Goal: Task Accomplishment & Management: Manage account settings

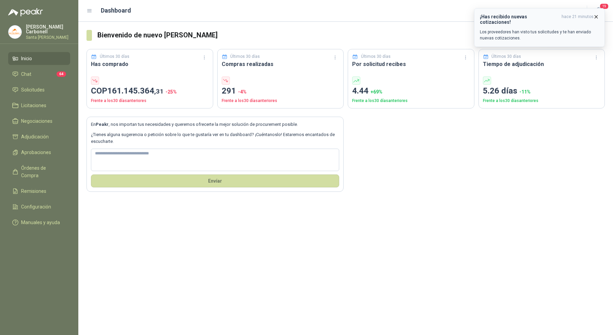
click at [590, 16] on span "hace 21 minutos" at bounding box center [577, 19] width 32 height 11
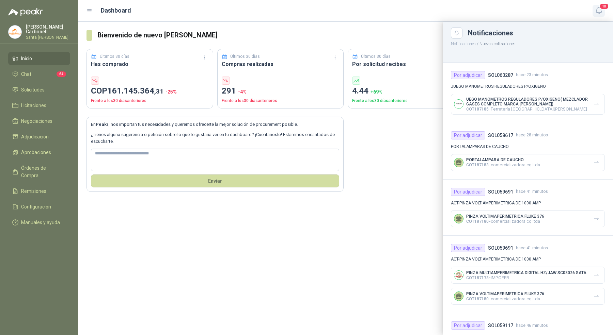
click at [598, 11] on icon "button" at bounding box center [598, 10] width 9 height 9
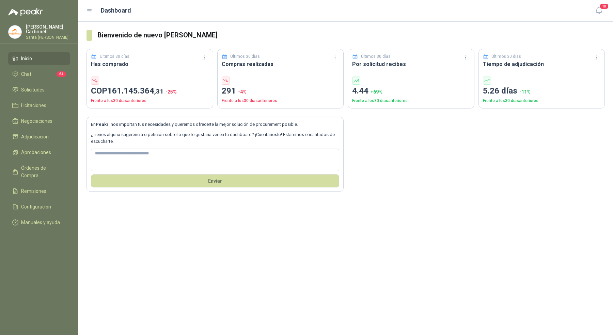
click at [195, 268] on div "Bienvenido de nuevo Pablo Carbonell Últimos 30 días Has comprado COP 161.145.36…" at bounding box center [345, 178] width 534 height 313
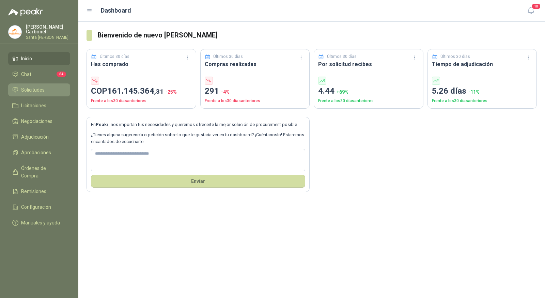
click at [31, 90] on span "Solicitudes" at bounding box center [32, 89] width 23 height 7
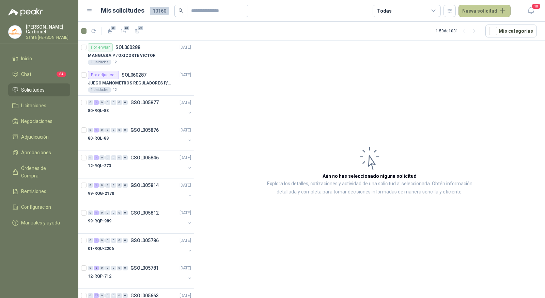
click at [478, 13] on button "Nueva solicitud" at bounding box center [484, 11] width 52 height 12
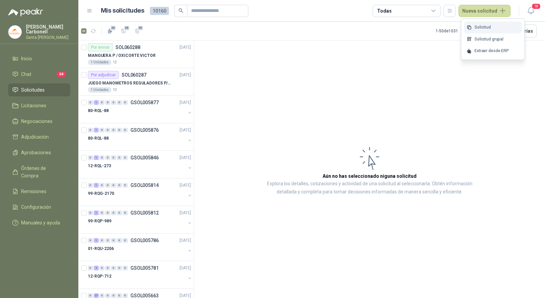
click at [482, 27] on link "Solicitud" at bounding box center [493, 27] width 58 height 12
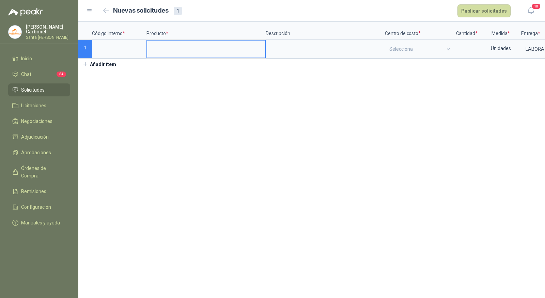
click at [169, 47] on input at bounding box center [206, 47] width 118 height 13
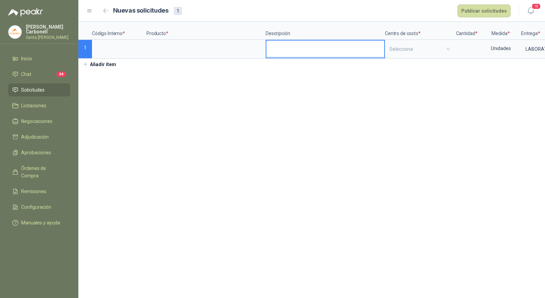
click at [288, 48] on textarea at bounding box center [325, 49] width 118 height 16
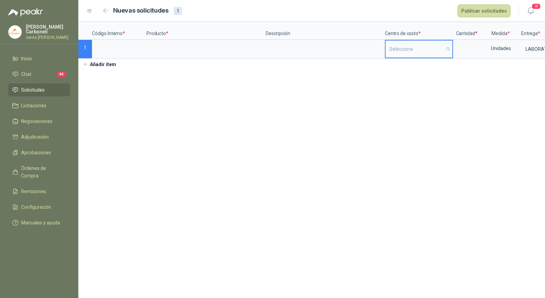
click at [447, 50] on input "search" at bounding box center [418, 49] width 59 height 17
click at [470, 50] on input at bounding box center [466, 47] width 26 height 13
click at [502, 51] on div "Unidades" at bounding box center [500, 49] width 39 height 16
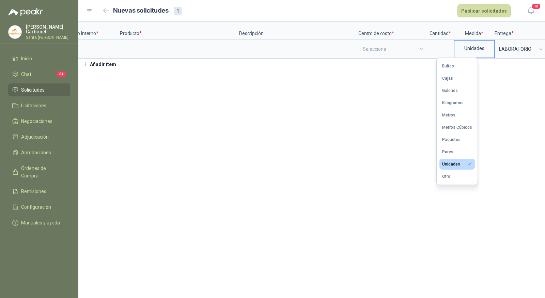
scroll to position [0, 61]
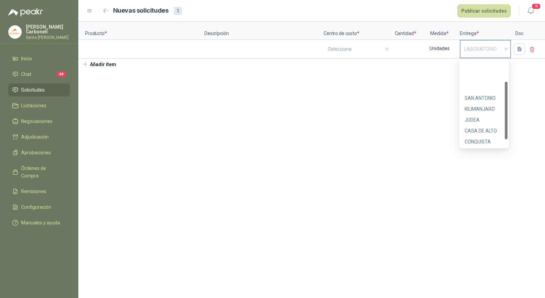
click at [489, 47] on span "LABORATORIO" at bounding box center [485, 49] width 42 height 10
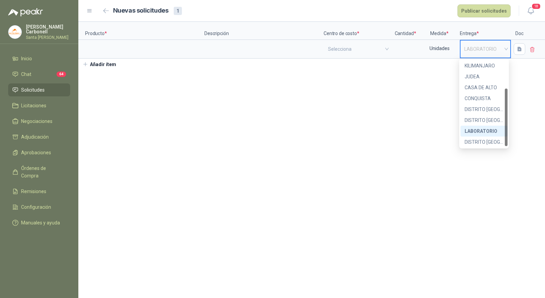
scroll to position [0, 0]
click at [415, 96] on section "Código Interno * Producto * Descripción Centro de costo * Cantidad * Medida * E…" at bounding box center [311, 160] width 466 height 276
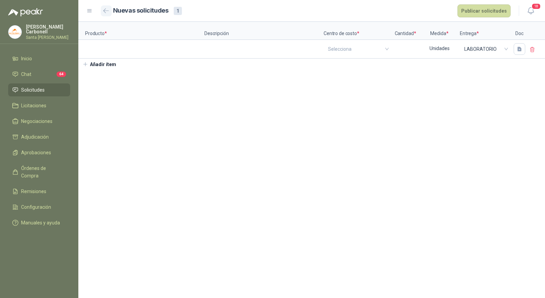
click at [106, 13] on icon "button" at bounding box center [105, 11] width 5 height 4
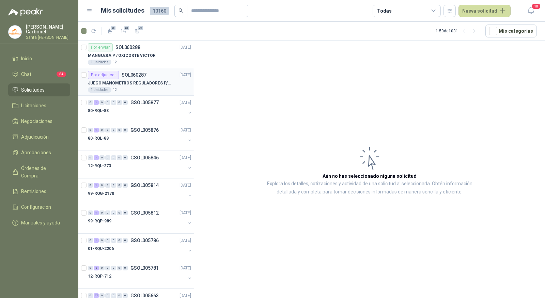
click at [153, 76] on div "Por adjudicar SOL060287 06/10/25" at bounding box center [139, 75] width 103 height 8
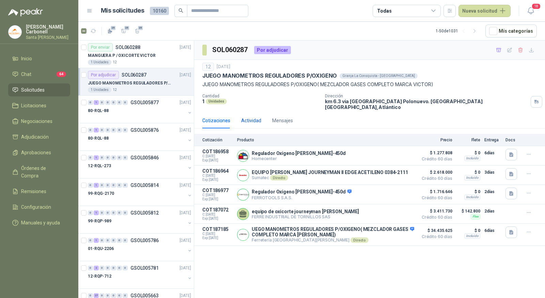
click at [258, 117] on div "Actividad" at bounding box center [251, 120] width 20 height 7
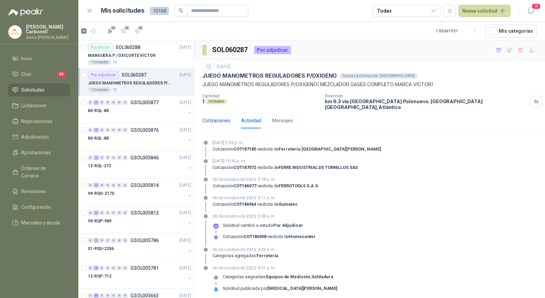
click at [223, 117] on div "Cotizaciones" at bounding box center [216, 120] width 28 height 7
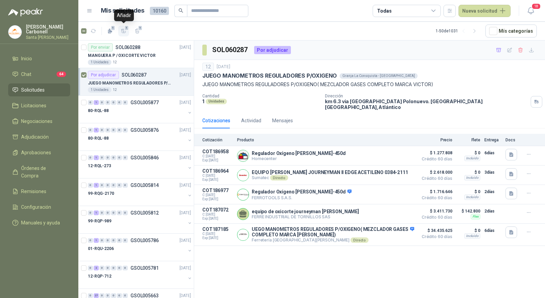
click at [125, 32] on icon "button" at bounding box center [124, 31] width 6 height 6
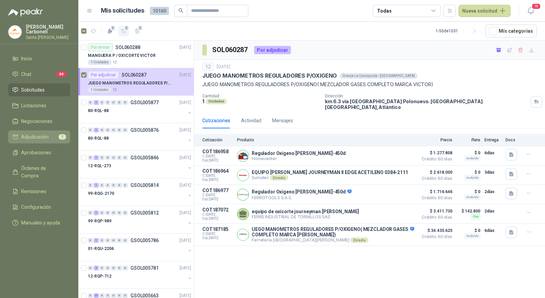
click at [37, 136] on span "Adjudicación" at bounding box center [35, 136] width 28 height 7
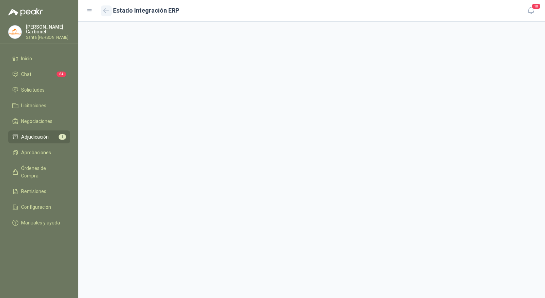
click at [107, 12] on icon "button" at bounding box center [106, 10] width 6 height 5
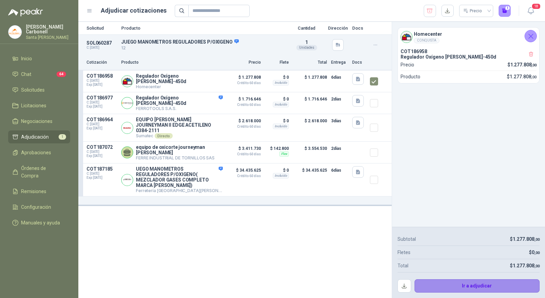
click at [454, 286] on button "Ir a adjudicar" at bounding box center [476, 286] width 125 height 14
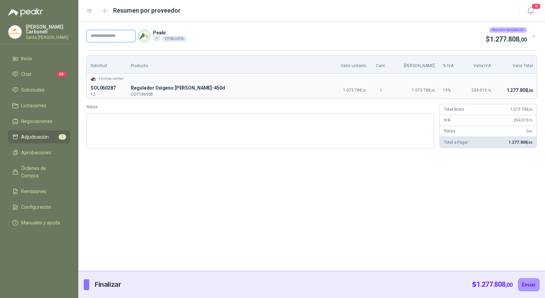
click at [115, 37] on input "text" at bounding box center [110, 36] width 49 height 12
type input "*"
click at [104, 11] on icon "button" at bounding box center [105, 11] width 5 height 4
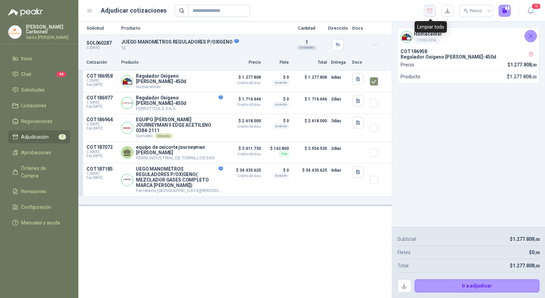
click at [429, 9] on icon "button" at bounding box center [429, 10] width 6 height 7
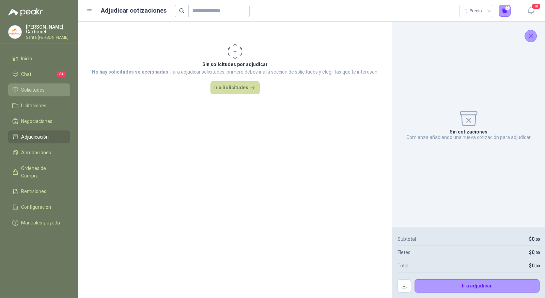
click at [29, 87] on span "Solicitudes" at bounding box center [32, 89] width 23 height 7
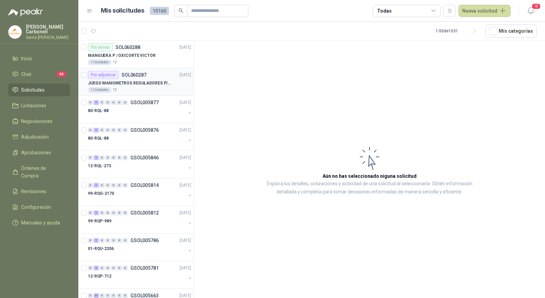
click at [137, 83] on p "JUEGO MANOMETROS REGULADORES P/OXIGENO" at bounding box center [130, 83] width 85 height 6
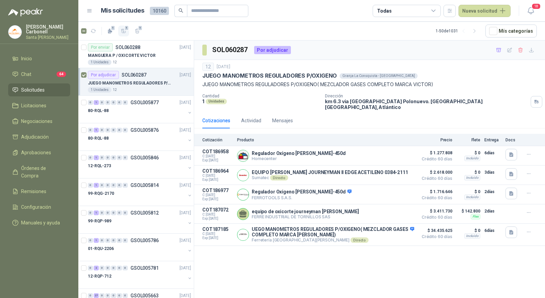
click at [126, 31] on icon "button" at bounding box center [124, 31] width 6 height 6
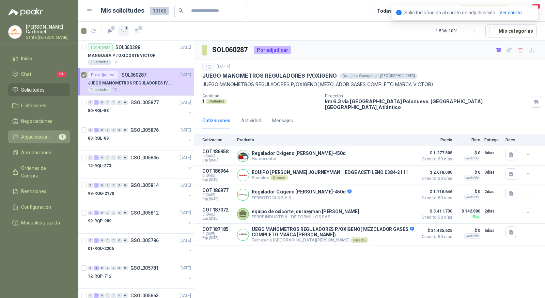
click at [54, 138] on li "Adjudicación 1" at bounding box center [39, 136] width 54 height 7
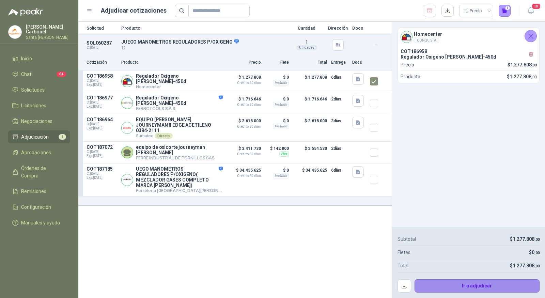
click at [429, 284] on button "Ir a adjudicar" at bounding box center [476, 286] width 125 height 14
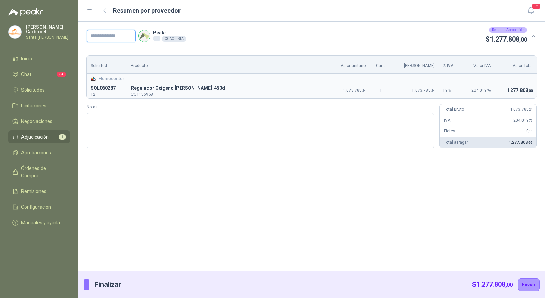
click at [101, 39] on input "text" at bounding box center [110, 36] width 49 height 12
click at [122, 33] on input "text" at bounding box center [110, 36] width 49 height 12
click at [124, 27] on div "Peakr 1 CONQUISTA Requiere Aprobación $ 1.277.808 ,00" at bounding box center [306, 35] width 440 height 17
click at [38, 170] on span "Órdenes de Compra" at bounding box center [42, 171] width 43 height 15
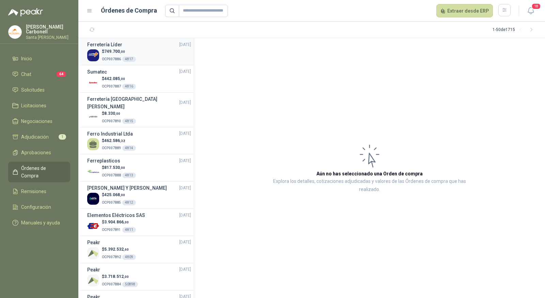
click at [155, 53] on div "$ 749.700 ,00 OCP007886 4817" at bounding box center [139, 55] width 104 height 14
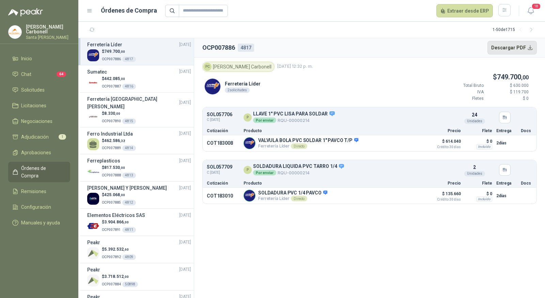
click at [509, 51] on button "Descargar PDF" at bounding box center [512, 48] width 50 height 14
click at [42, 90] on span "Solicitudes" at bounding box center [32, 89] width 23 height 7
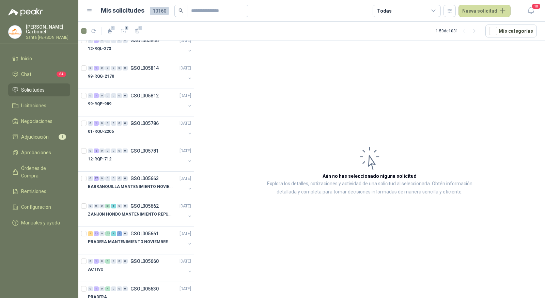
scroll to position [132, 0]
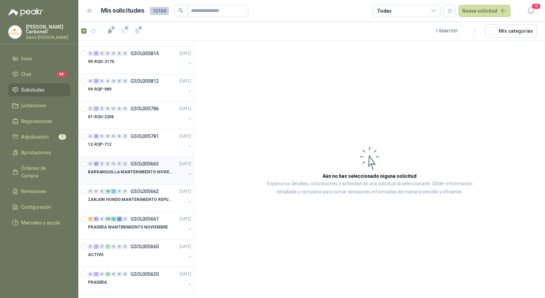
click at [144, 169] on p "BARRANQUILLA MANTENIMIENTO NOVIEMBRE" at bounding box center [130, 172] width 85 height 6
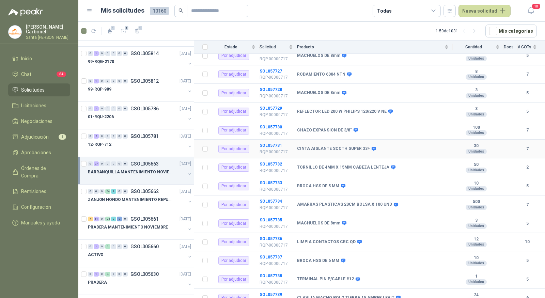
scroll to position [180, 0]
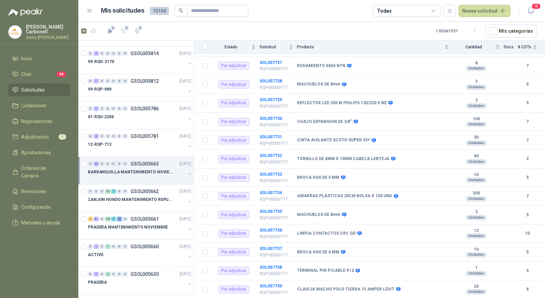
click at [187, 171] on button "button" at bounding box center [189, 173] width 5 height 5
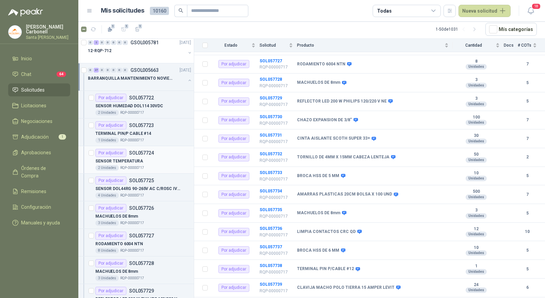
scroll to position [254, 0]
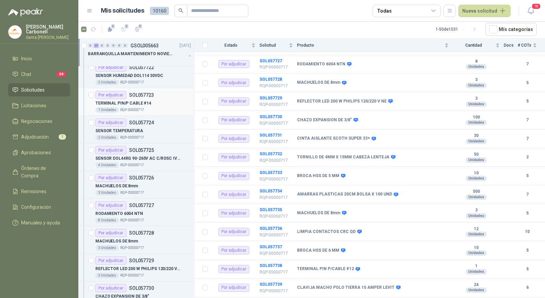
click at [162, 94] on div "Por adjudicar SOL057723" at bounding box center [143, 95] width 96 height 8
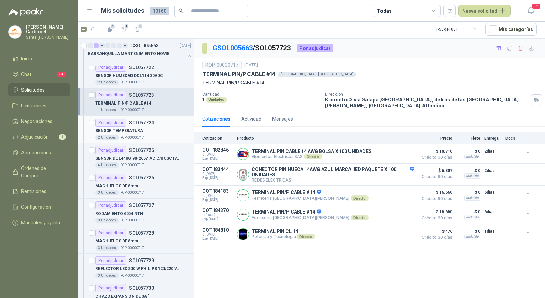
click at [150, 129] on div "SENSOR TEMPERATURA" at bounding box center [143, 131] width 96 height 8
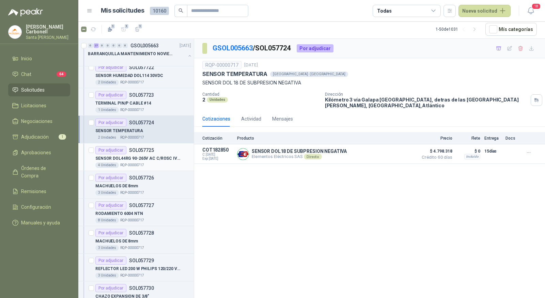
click at [165, 150] on div "Por adjudicar SOL057725" at bounding box center [143, 150] width 96 height 8
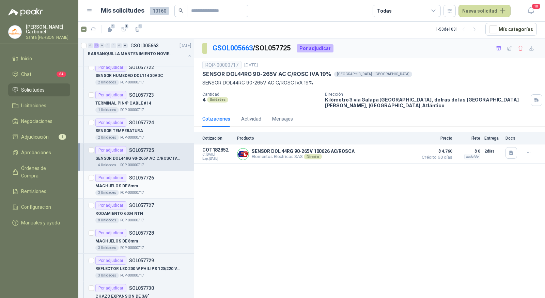
click at [157, 192] on div "3 Unidades RQP-00000717" at bounding box center [143, 192] width 96 height 5
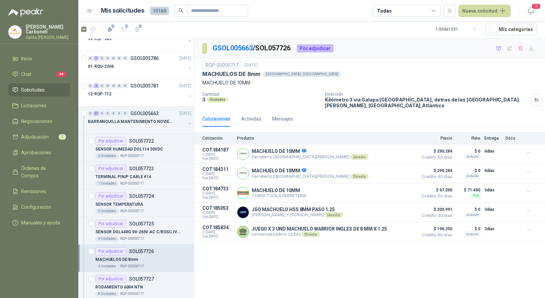
scroll to position [181, 0]
click at [127, 29] on button "28" at bounding box center [123, 29] width 11 height 11
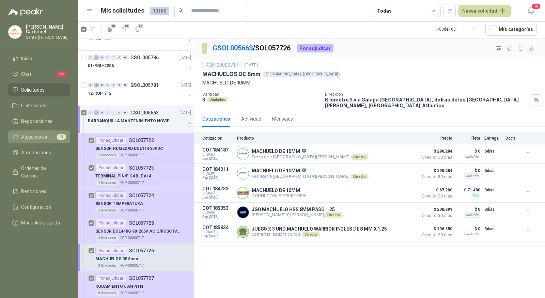
click at [46, 138] on span "Adjudicación" at bounding box center [35, 136] width 28 height 7
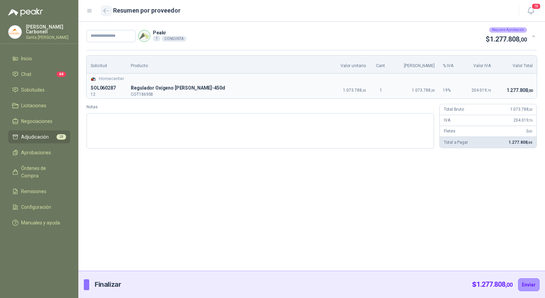
click at [109, 13] on button "button" at bounding box center [106, 10] width 11 height 11
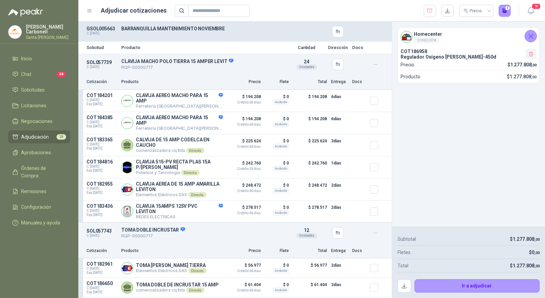
click at [532, 55] on icon "button" at bounding box center [531, 54] width 6 height 6
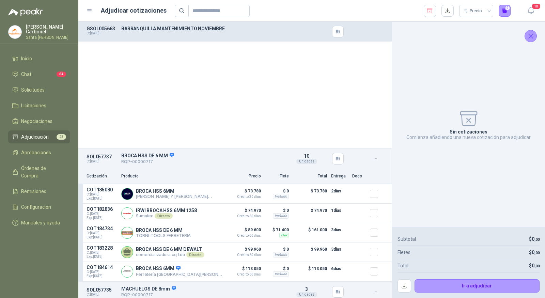
scroll to position [3821, 0]
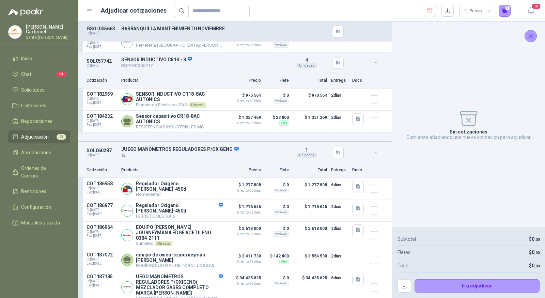
click at [372, 149] on icon "button" at bounding box center [375, 152] width 6 height 6
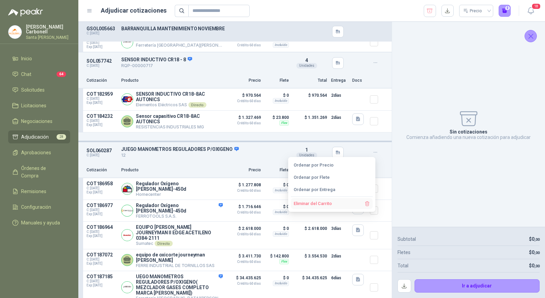
click at [338, 204] on button "Eliminar del Carrito" at bounding box center [332, 203] width 82 height 11
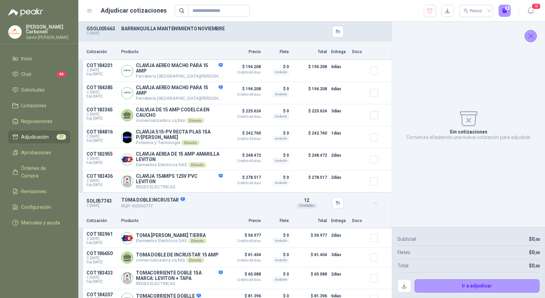
scroll to position [0, 0]
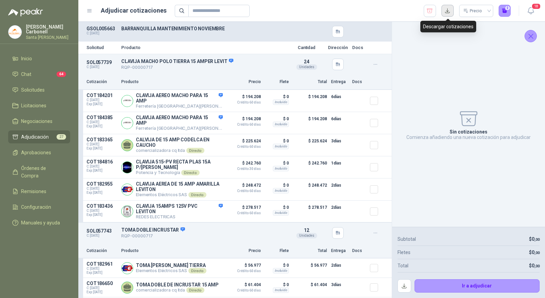
click at [449, 12] on button "button" at bounding box center [447, 11] width 12 height 12
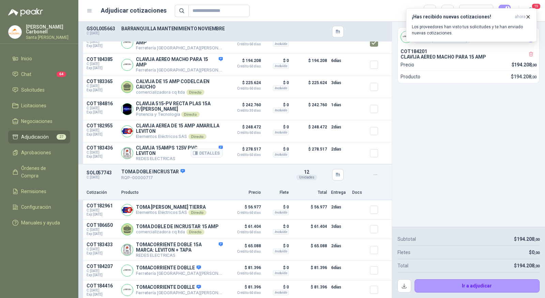
scroll to position [73, 0]
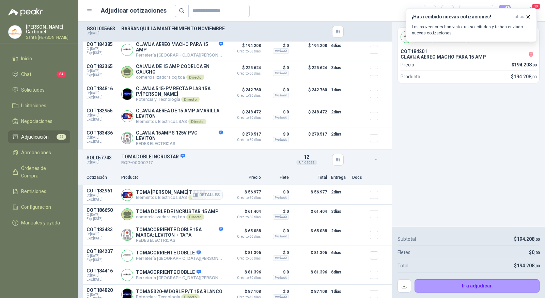
click at [370, 200] on div at bounding box center [377, 195] width 14 height 14
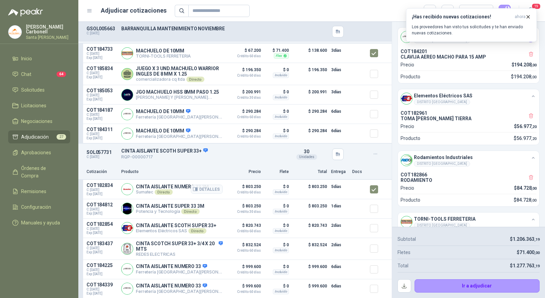
scroll to position [543, 0]
click at [462, 286] on button "Ir a adjudicar" at bounding box center [476, 286] width 125 height 14
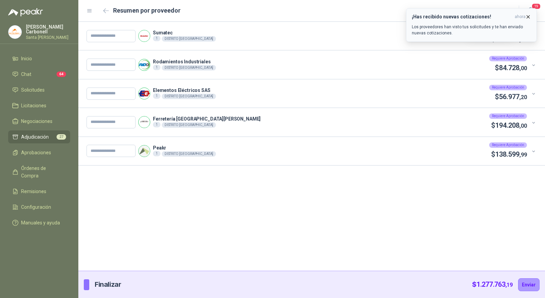
click at [516, 14] on span "ahora" at bounding box center [519, 17] width 11 height 6
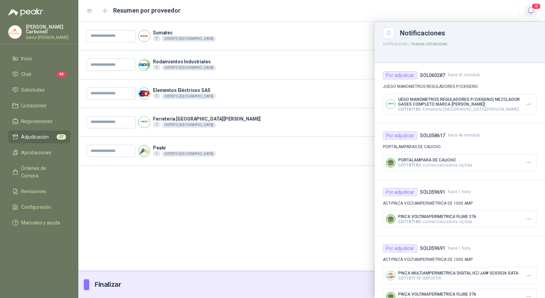
click at [534, 8] on span "18" at bounding box center [536, 6] width 10 height 6
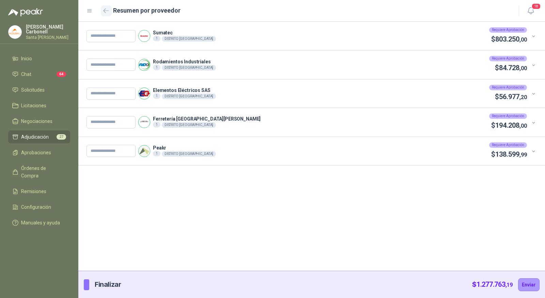
click at [103, 13] on icon "button" at bounding box center [106, 10] width 6 height 5
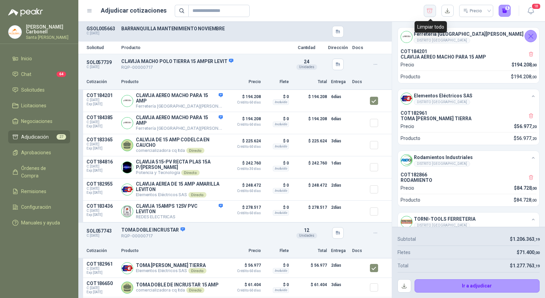
click at [432, 7] on button "button" at bounding box center [429, 11] width 12 height 12
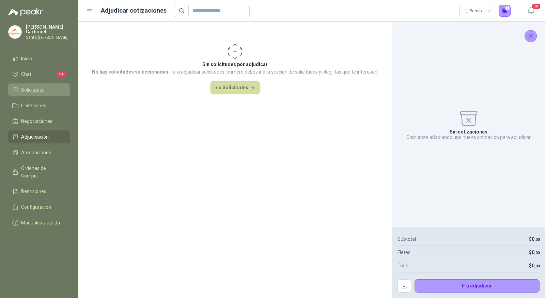
click at [27, 91] on span "Solicitudes" at bounding box center [32, 89] width 23 height 7
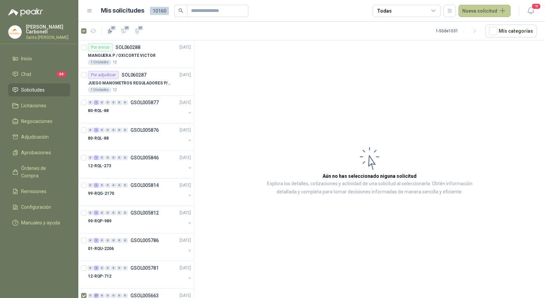
click at [492, 7] on button "Nueva solicitud" at bounding box center [484, 11] width 52 height 12
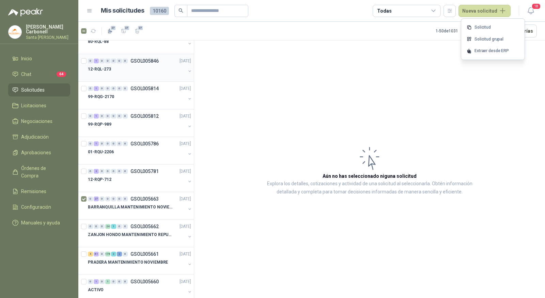
scroll to position [107, 0]
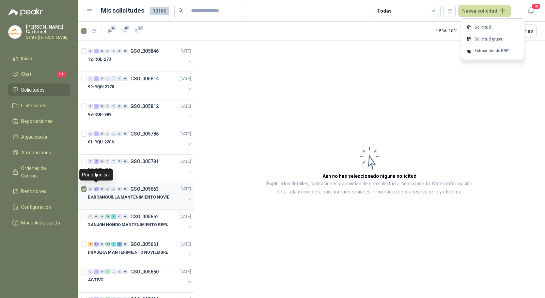
click at [135, 201] on div at bounding box center [137, 203] width 98 height 5
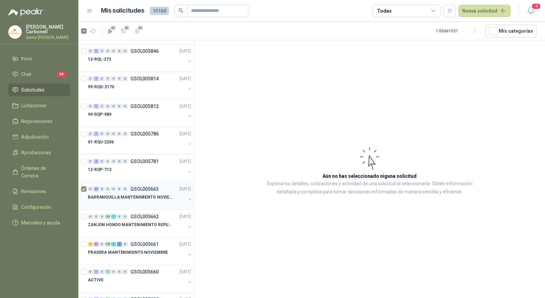
click at [135, 201] on div at bounding box center [137, 203] width 98 height 5
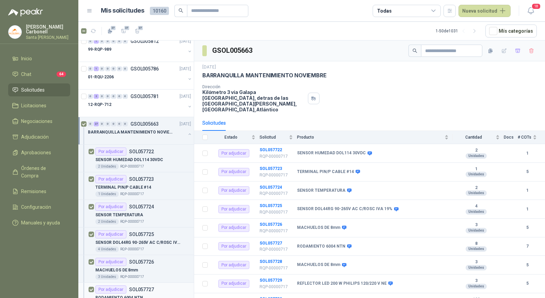
scroll to position [161, 0]
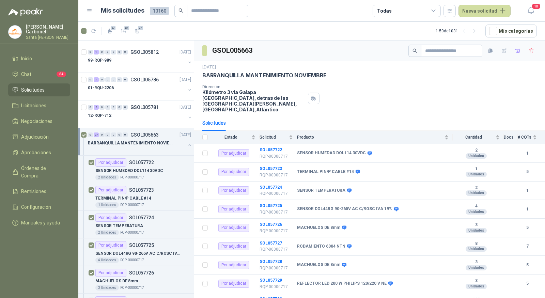
click at [119, 147] on div at bounding box center [137, 149] width 98 height 5
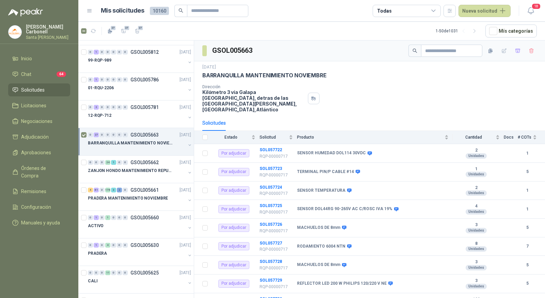
scroll to position [2, 0]
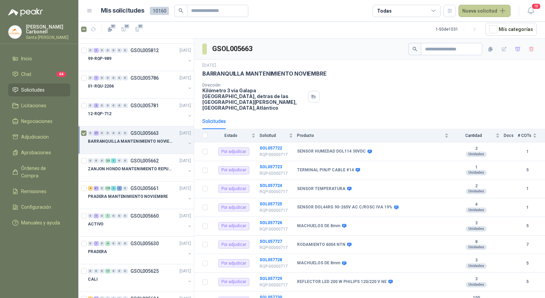
click at [477, 14] on button "Nueva solicitud" at bounding box center [484, 11] width 52 height 12
click at [484, 38] on link "Solicitud grupal" at bounding box center [493, 39] width 58 height 12
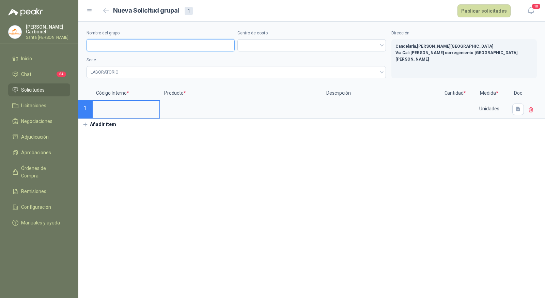
click at [165, 46] on input "Nombre del grupo" at bounding box center [160, 45] width 148 height 12
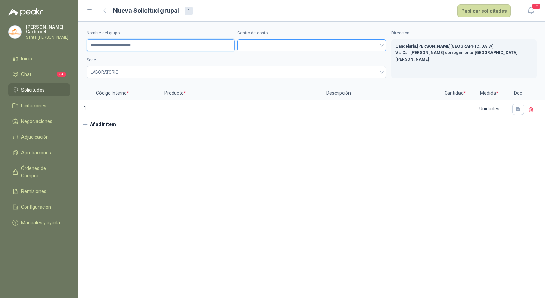
click at [271, 43] on span at bounding box center [311, 45] width 140 height 10
type input "**********"
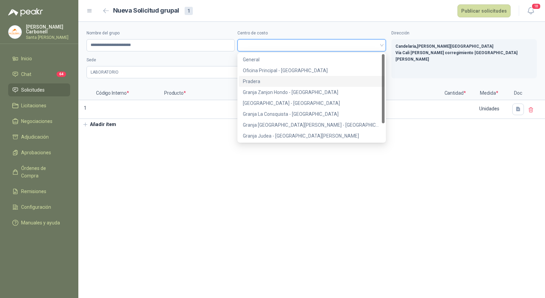
click at [260, 83] on div "Pradera" at bounding box center [311, 81] width 137 height 7
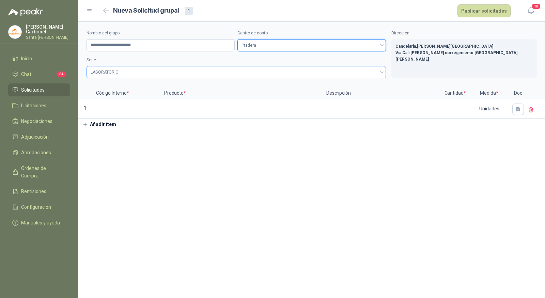
click at [205, 75] on span "LABORATORIO" at bounding box center [236, 72] width 291 height 10
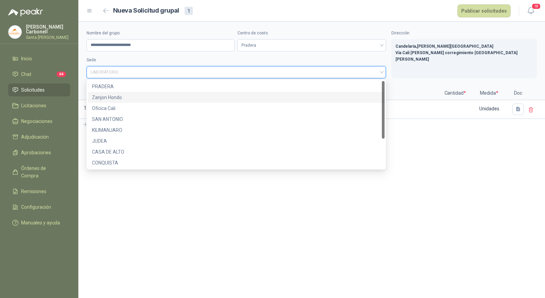
click at [185, 96] on div "Zanjon Hondo" at bounding box center [236, 97] width 288 height 7
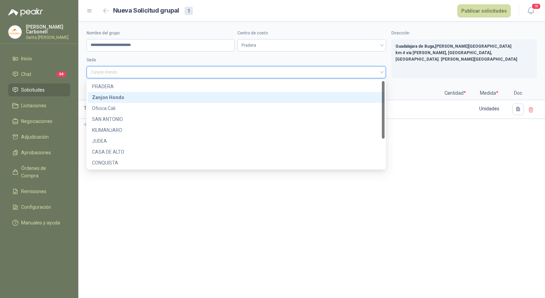
click at [186, 74] on span "Zanjon Hondo" at bounding box center [236, 72] width 291 height 10
click at [177, 86] on div "PRADERA" at bounding box center [236, 86] width 288 height 7
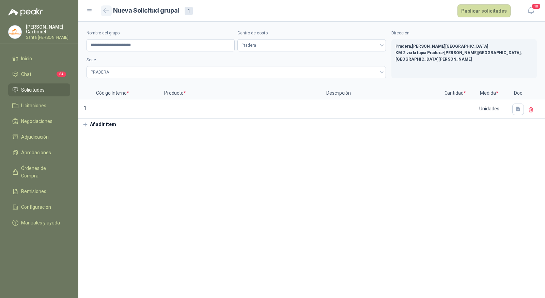
click at [107, 12] on icon "button" at bounding box center [106, 10] width 6 height 5
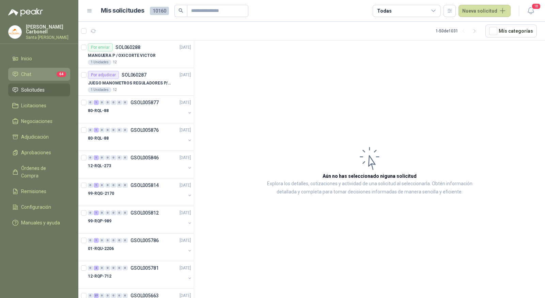
click at [30, 74] on span "Chat" at bounding box center [26, 73] width 10 height 7
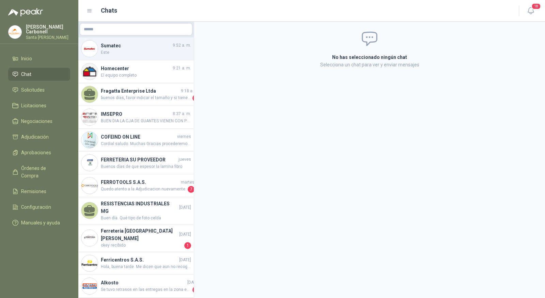
click at [129, 55] on span "Este" at bounding box center [146, 52] width 90 height 6
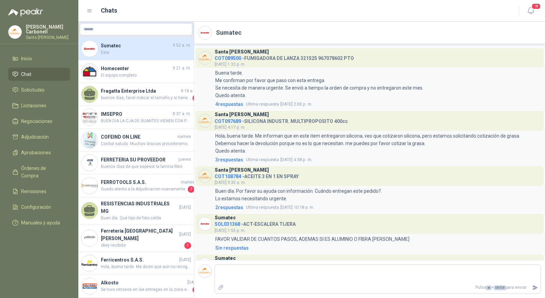
scroll to position [201, 0]
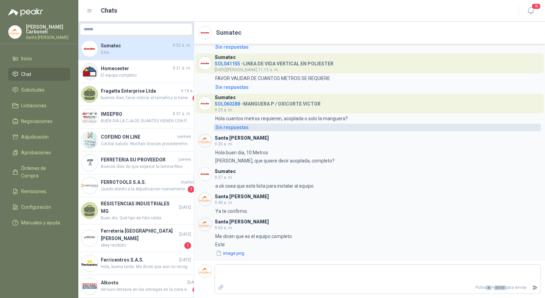
click at [234, 128] on div "Sin respuestas" at bounding box center [231, 127] width 33 height 7
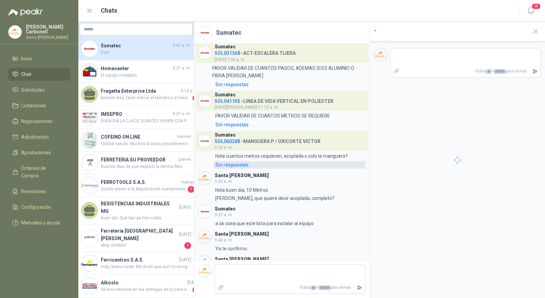
scroll to position [246, 0]
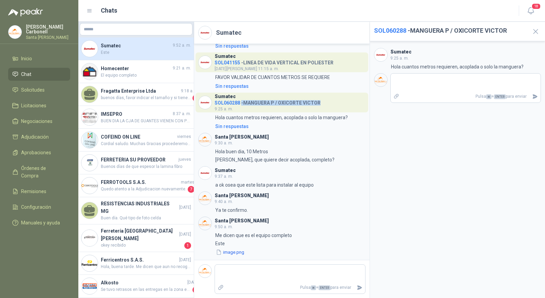
drag, startPoint x: 242, startPoint y: 104, endPoint x: 322, endPoint y: 105, distance: 80.0
click at [322, 105] on header "Sumatec SOL060288 - MANGUERA P / OXICORTE VICTOR 9:25 a. m." at bounding box center [281, 103] width 173 height 20
click at [352, 106] on header "Sumatec SOL060288 - MANGUERA P / OXICORTE VICTOR 9:25 a. m." at bounding box center [281, 103] width 173 height 20
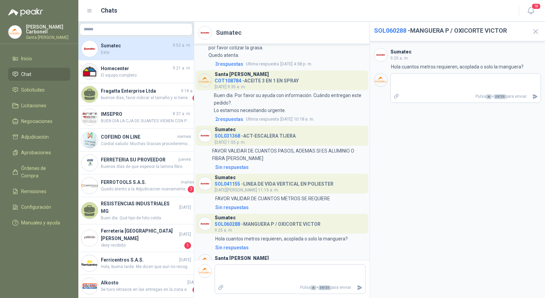
scroll to position [117, 0]
click at [226, 124] on span "2 respuesta s" at bounding box center [229, 119] width 28 height 7
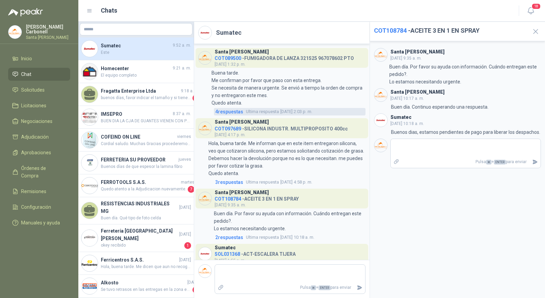
click at [223, 111] on span "4 respuesta s" at bounding box center [229, 111] width 28 height 7
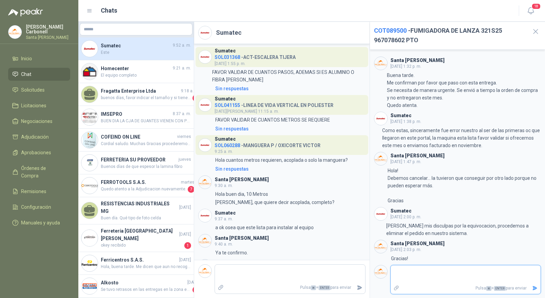
scroll to position [246, 0]
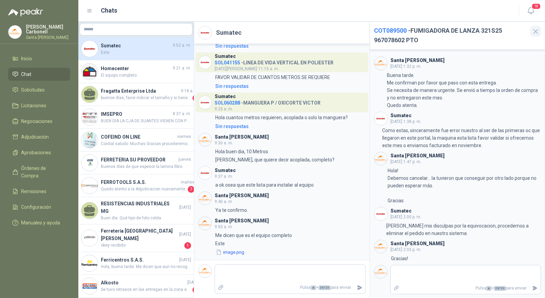
click at [537, 30] on icon "button" at bounding box center [535, 31] width 9 height 9
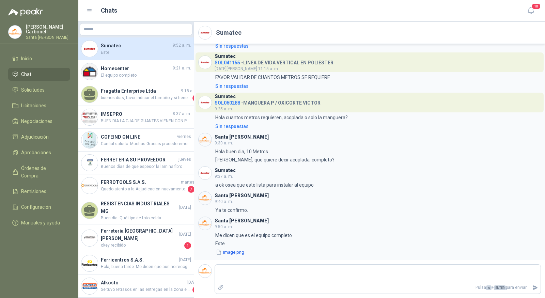
scroll to position [201, 0]
click at [53, 53] on link "Inicio" at bounding box center [39, 58] width 62 height 13
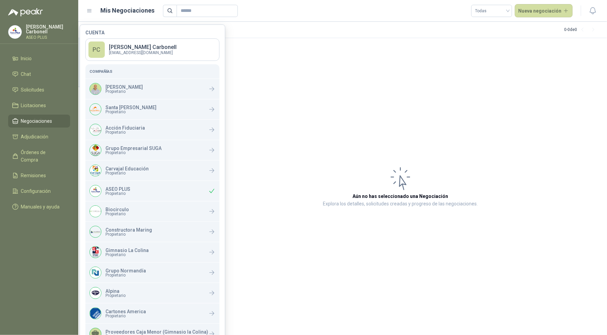
click at [293, 83] on article "Aún no has seleccionado una Negociación Explora los detalles, solicitudes cread…" at bounding box center [400, 186] width 413 height 297
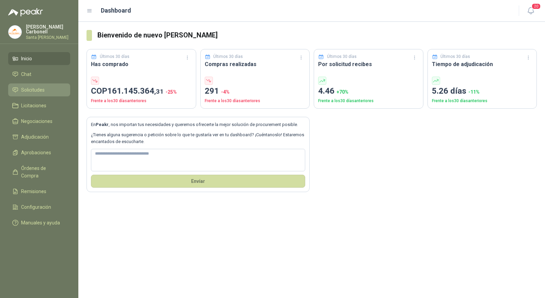
click at [43, 92] on link "Solicitudes" at bounding box center [39, 89] width 62 height 13
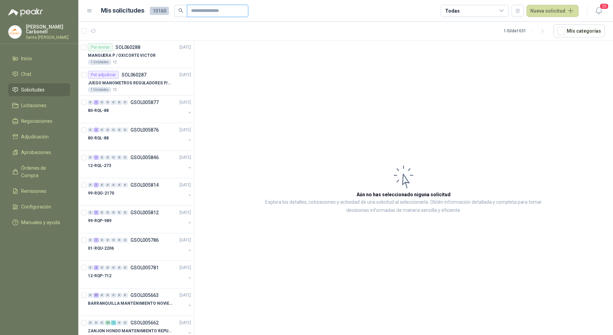
click at [206, 7] on input "text" at bounding box center [215, 11] width 48 height 12
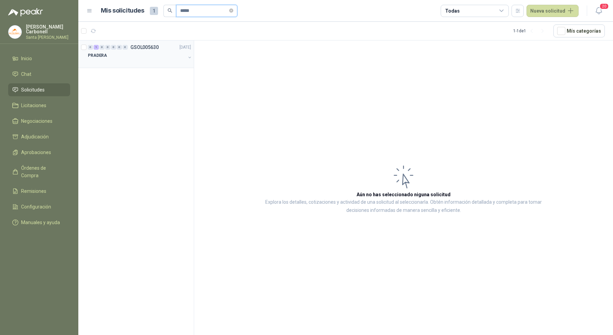
type input "*****"
click at [158, 60] on div at bounding box center [137, 62] width 98 height 5
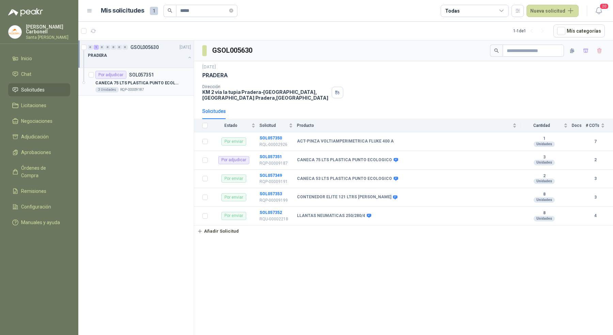
click at [176, 84] on p "CANECA 75 LTS PLASTICA PUNTO ECOLOGICO" at bounding box center [137, 83] width 85 height 6
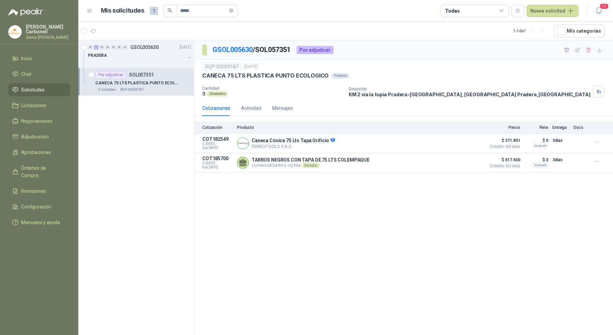
click at [266, 50] on p "GSOL005630 / SOL057351" at bounding box center [251, 50] width 79 height 11
copy p "SOL057351"
click at [149, 62] on div at bounding box center [137, 62] width 98 height 5
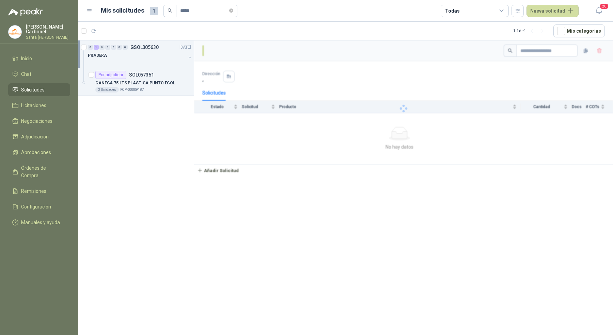
click at [149, 62] on div at bounding box center [137, 62] width 98 height 5
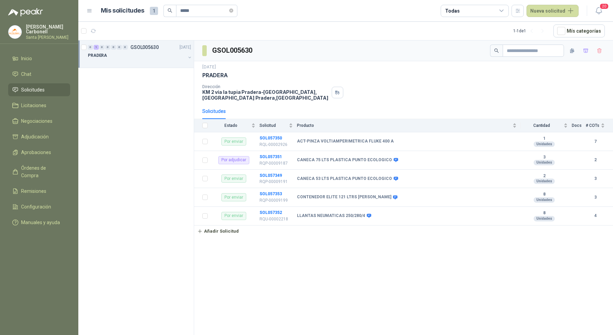
click at [149, 62] on div at bounding box center [137, 62] width 98 height 5
click at [225, 45] on div "GSOL005630" at bounding box center [227, 51] width 51 height 12
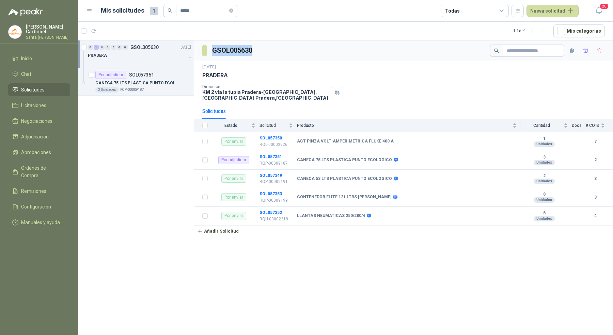
click at [225, 45] on div "GSOL005630" at bounding box center [227, 51] width 51 height 12
click at [225, 50] on h3 "GSOL005630" at bounding box center [232, 50] width 41 height 11
click at [233, 9] on icon "close-circle" at bounding box center [231, 11] width 4 height 4
click at [207, 10] on input "text" at bounding box center [204, 11] width 48 height 12
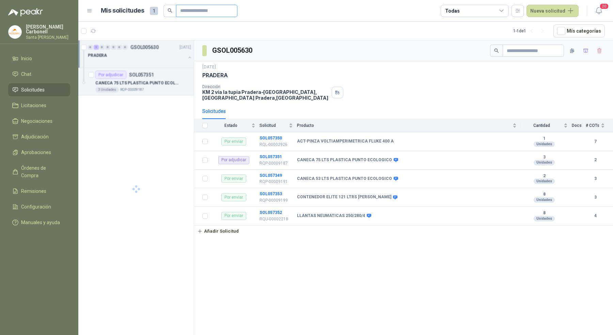
paste input "**********"
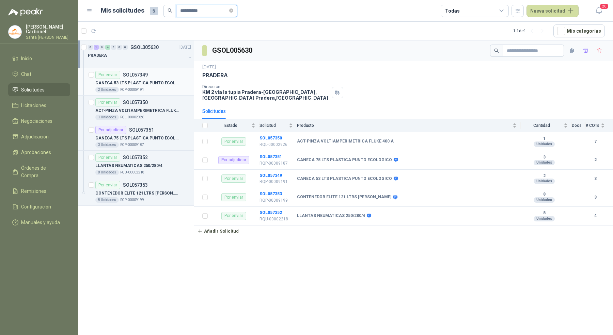
type input "**********"
click at [166, 88] on div "2 Unidades RQP-00009191" at bounding box center [143, 89] width 96 height 5
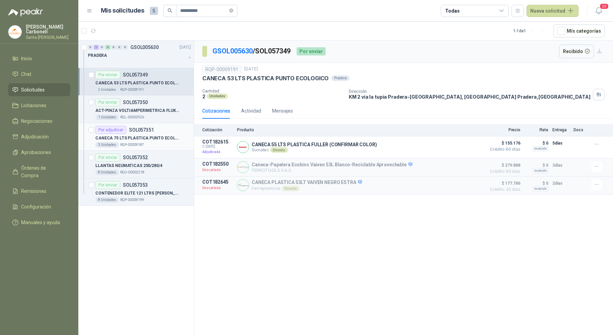
click at [162, 135] on p "CANECA 75 LTS PLASTICA PUNTO ECOLOGICO" at bounding box center [137, 138] width 85 height 6
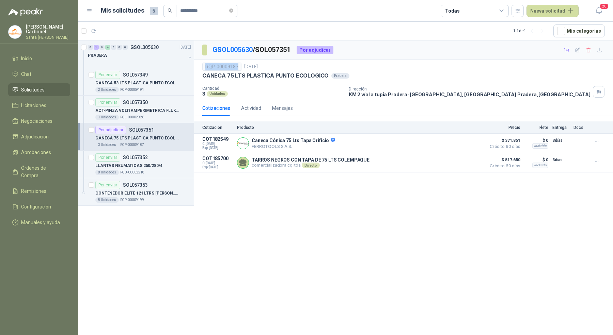
drag, startPoint x: 205, startPoint y: 67, endPoint x: 236, endPoint y: 68, distance: 31.7
click at [236, 68] on div "RQP-00009187" at bounding box center [221, 67] width 39 height 8
copy div "RQP-00009187"
